Goal: Task Accomplishment & Management: Manage account settings

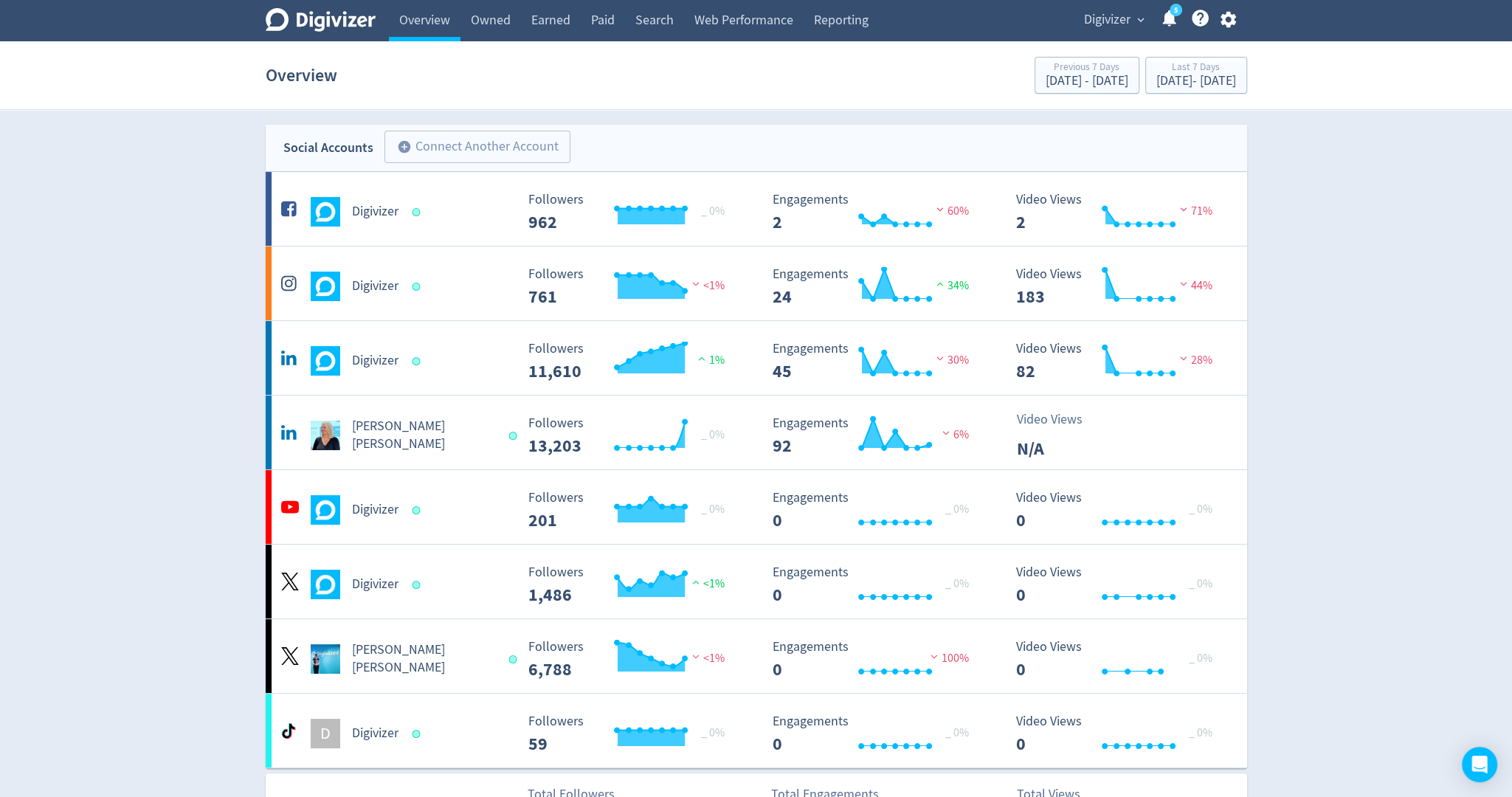
click at [1099, 18] on span "Digivizer" at bounding box center [1107, 20] width 47 height 24
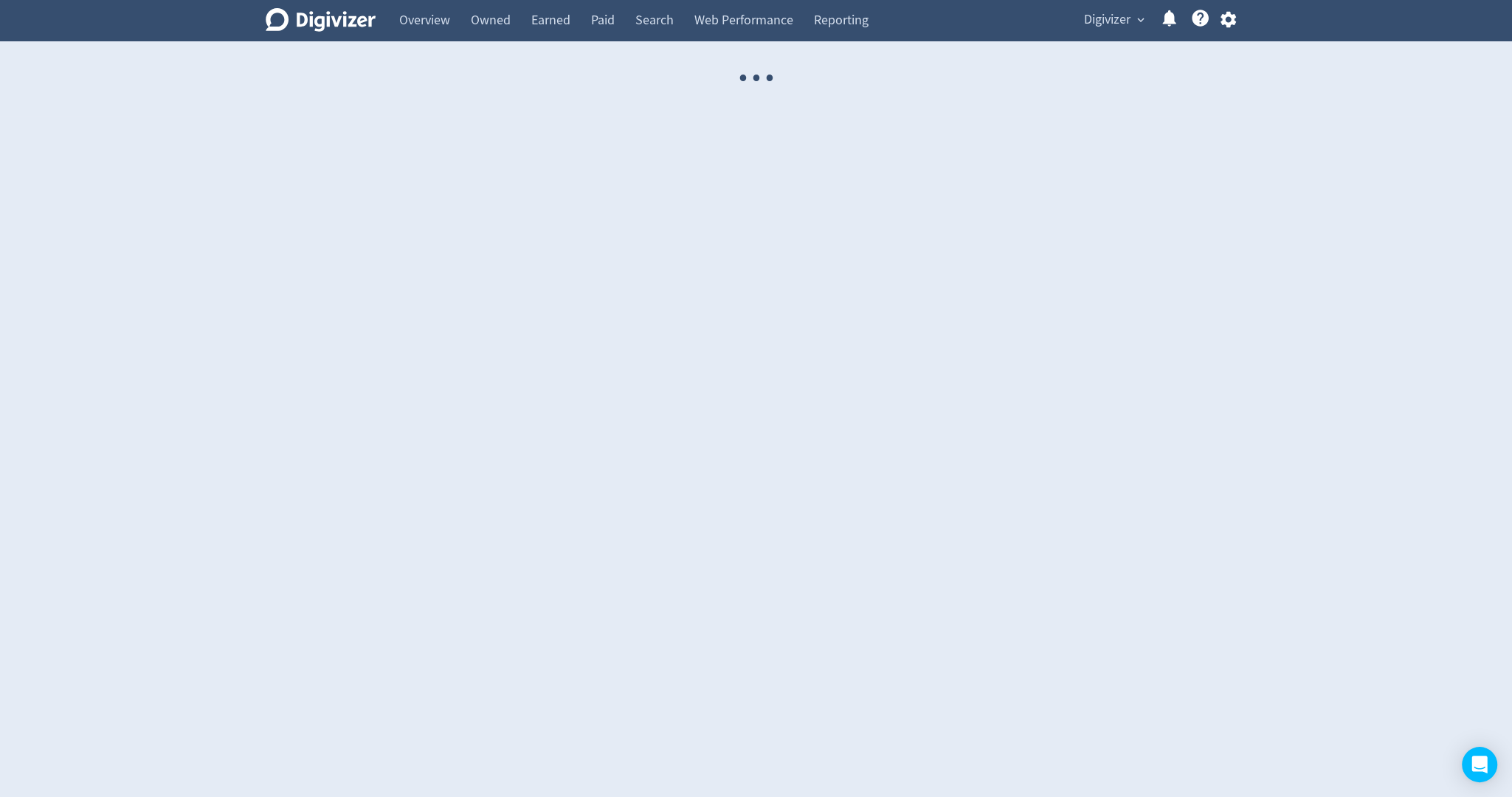
select select "USER"
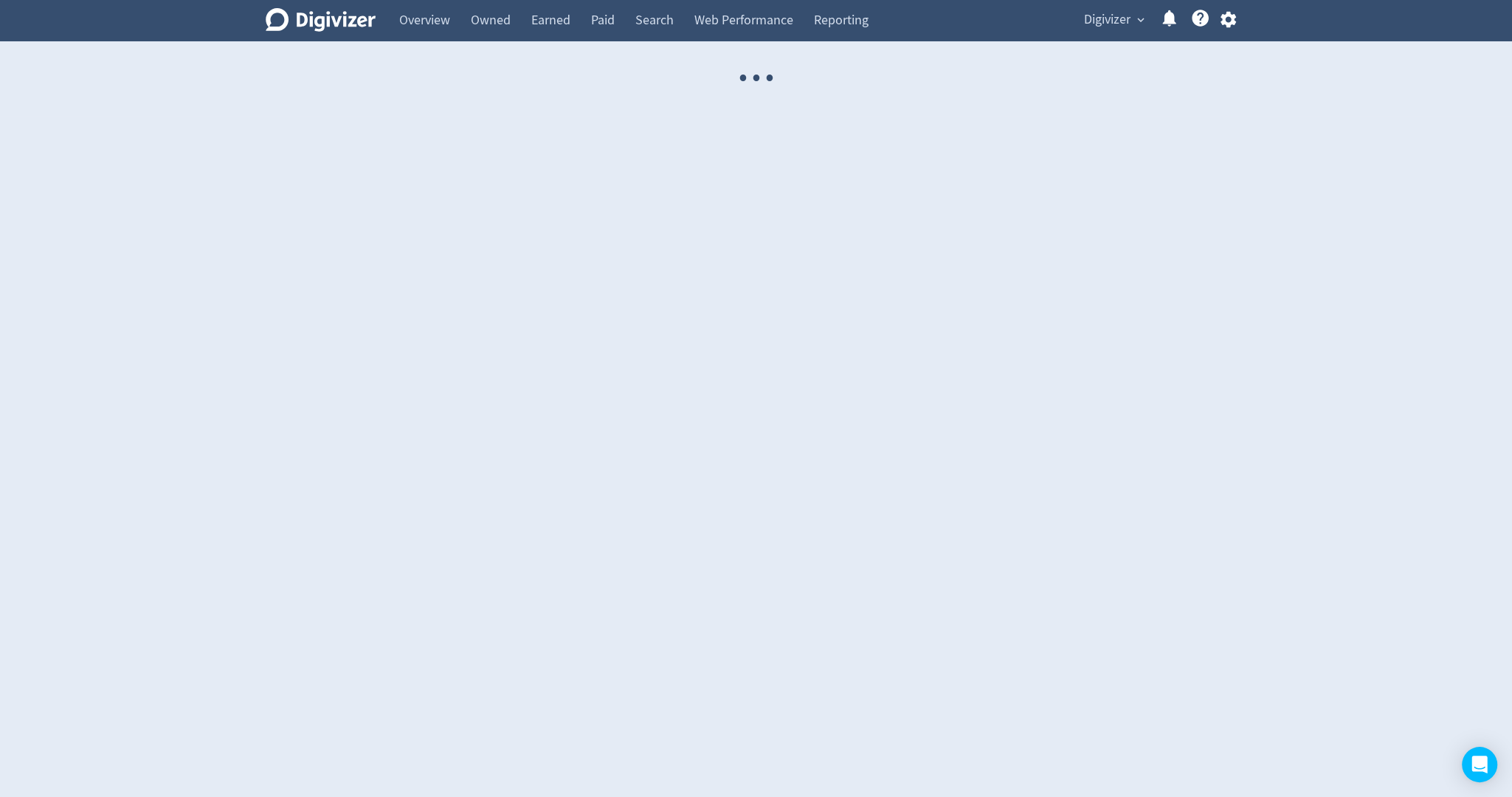
select select "USER"
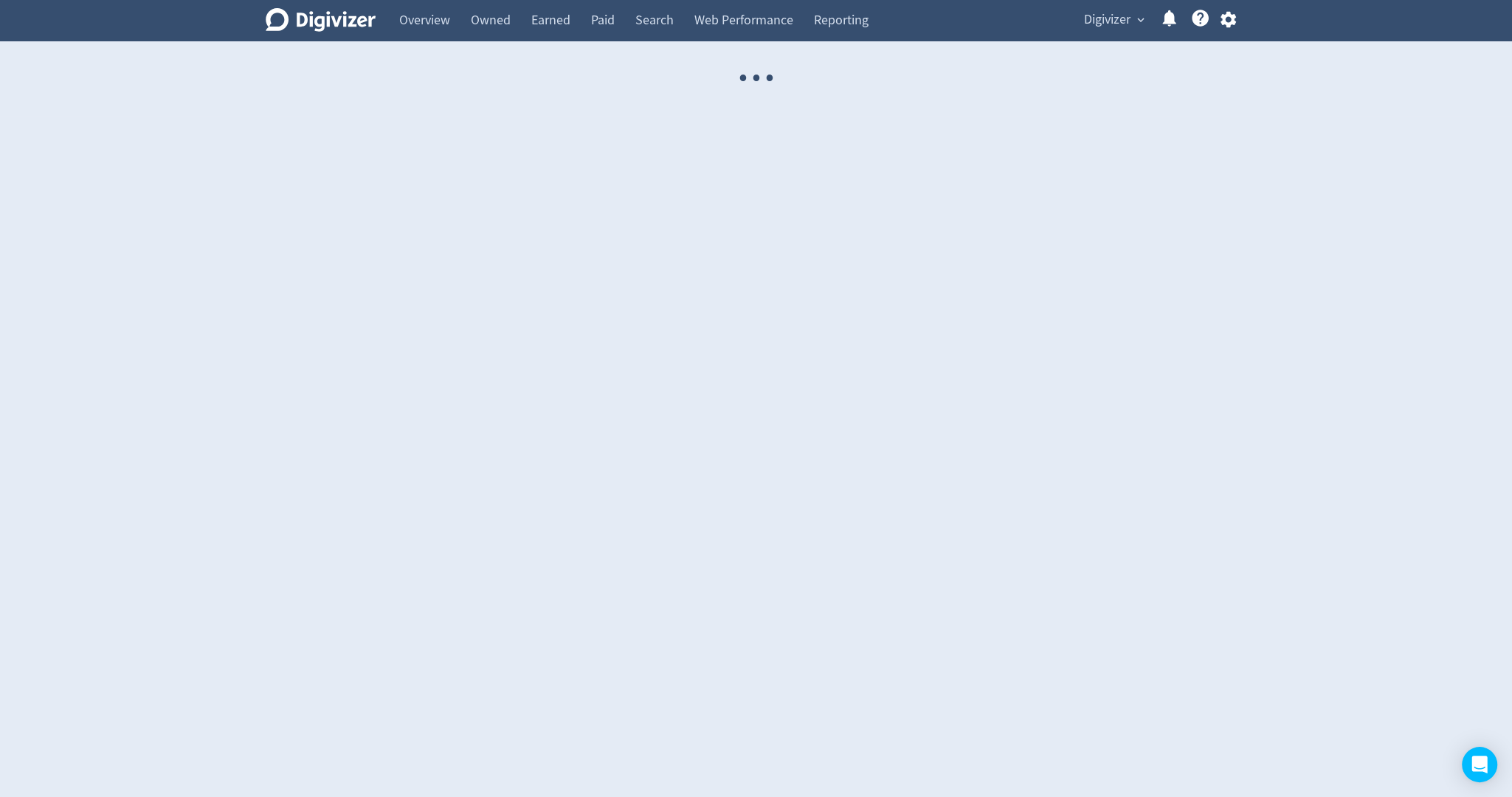
select select "USER"
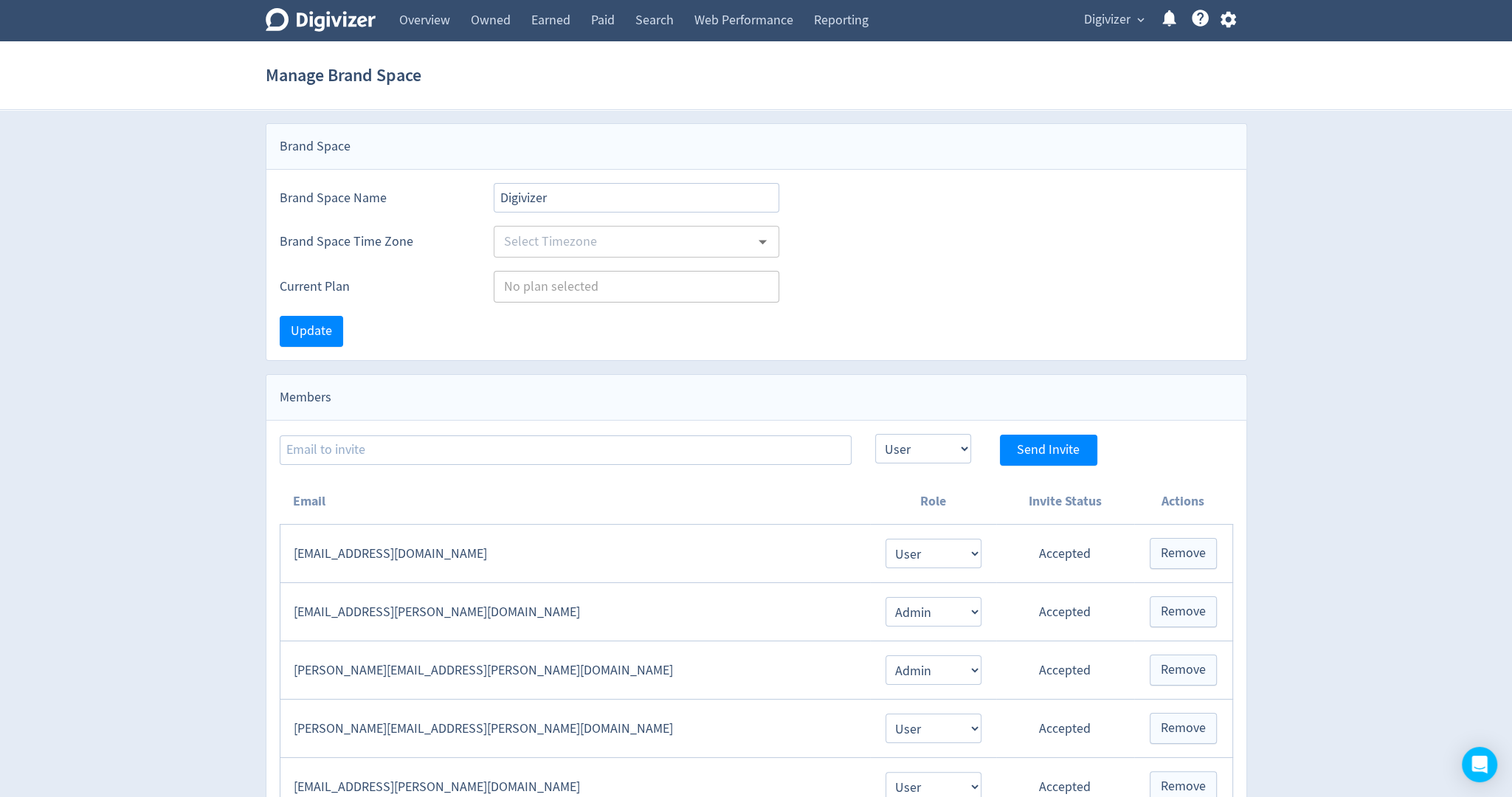
type input "Australia/Sydney"
type input "Agencies"
click at [1232, 26] on icon "button" at bounding box center [1228, 19] width 20 height 20
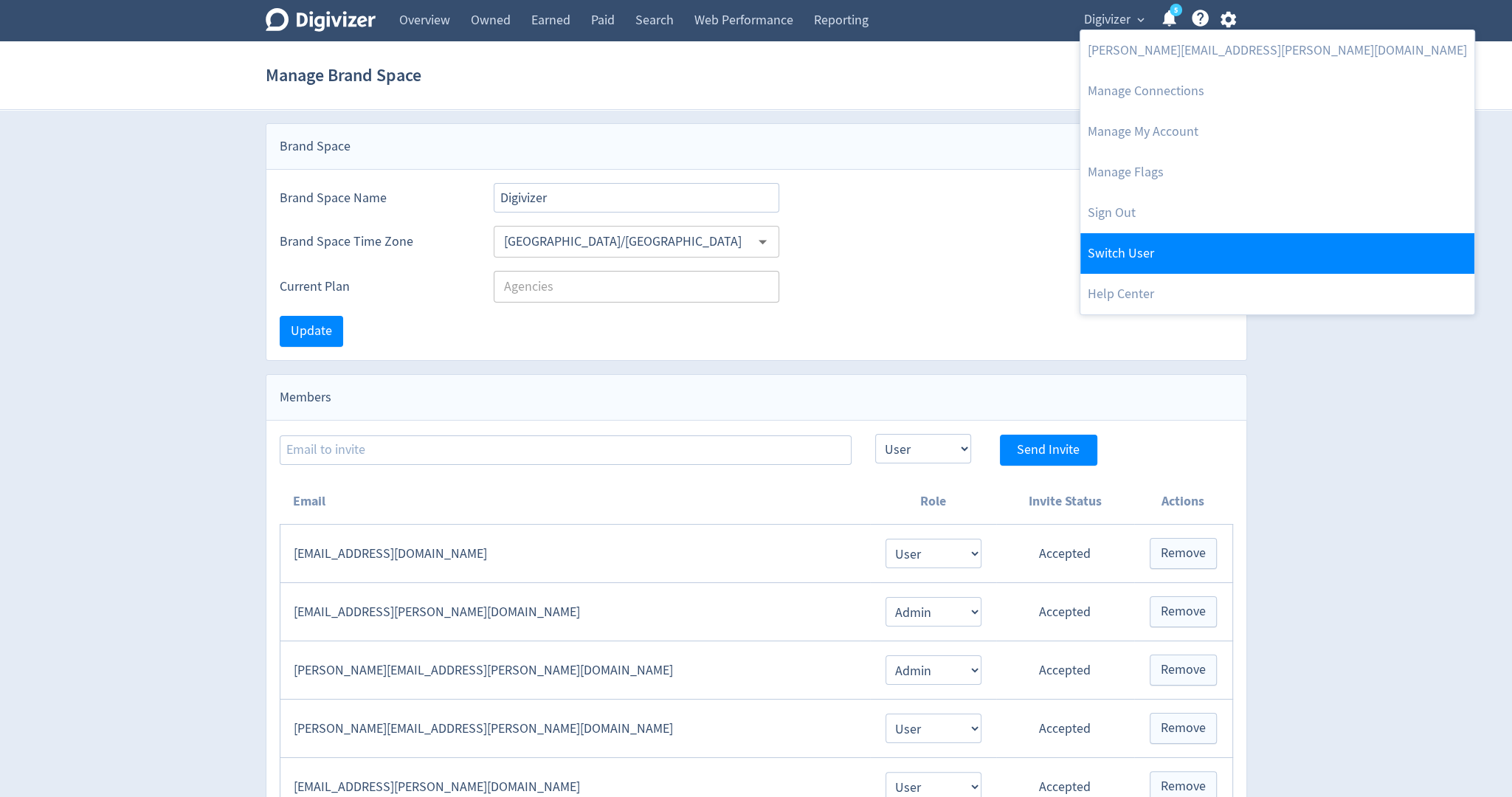
click at [1187, 243] on link "Switch User" at bounding box center [1277, 253] width 394 height 41
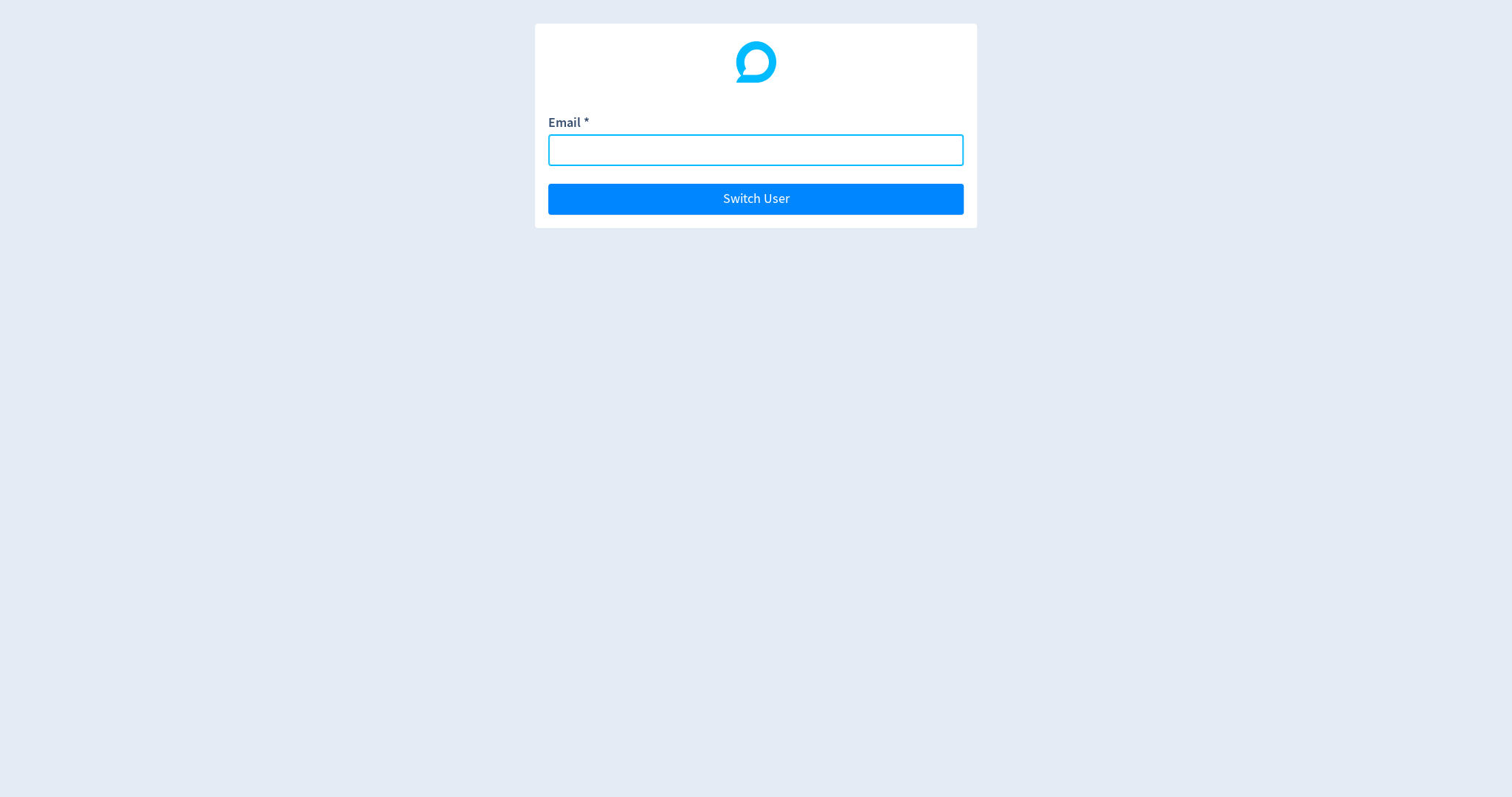
click at [937, 161] on input "Email *" at bounding box center [756, 150] width 416 height 32
paste input "kiwiantix@gmail.com"
type input "kiwiantix@gmail.com"
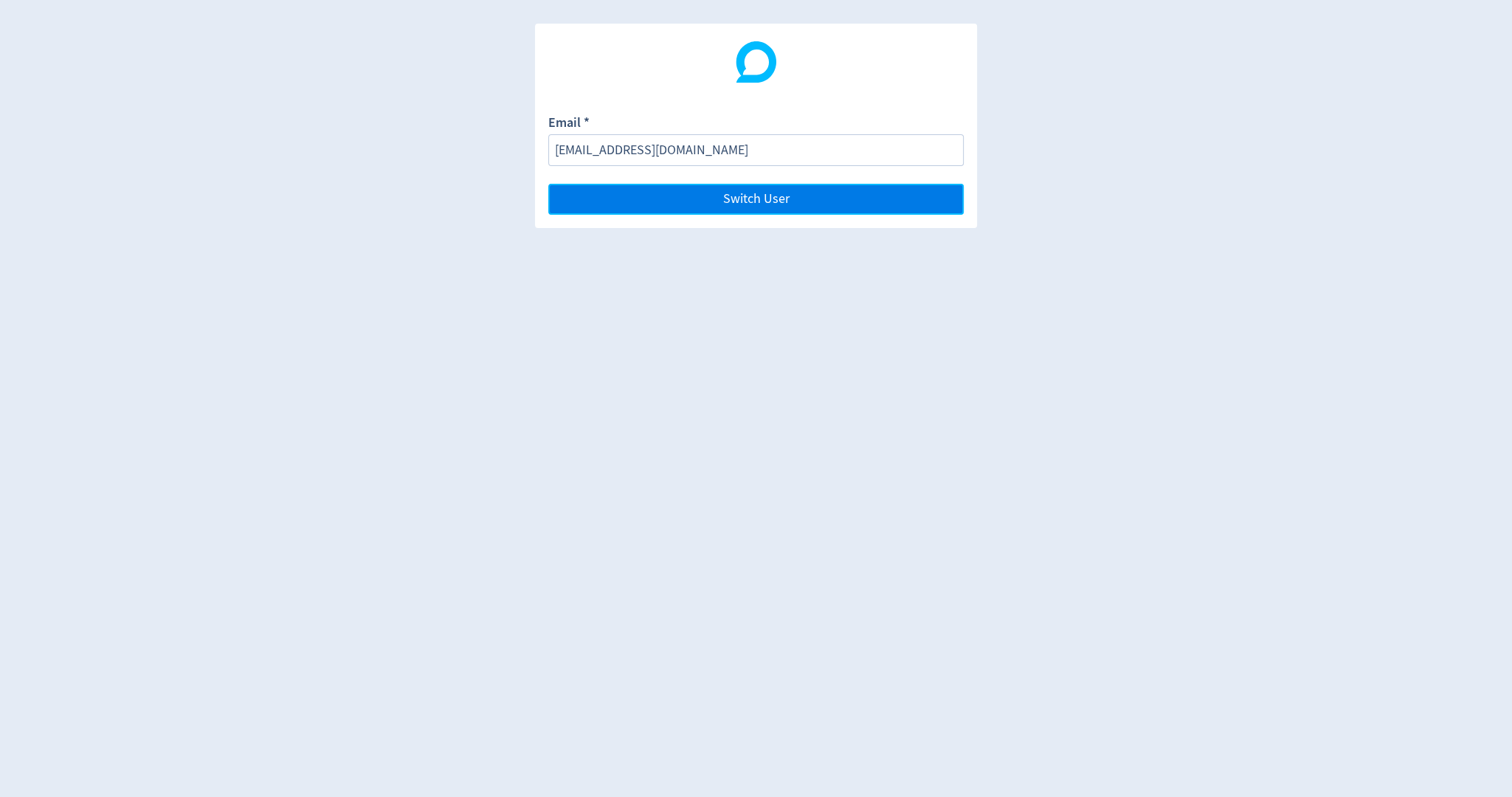
click at [935, 205] on button "Switch User" at bounding box center [756, 199] width 416 height 31
